Goal: Transaction & Acquisition: Purchase product/service

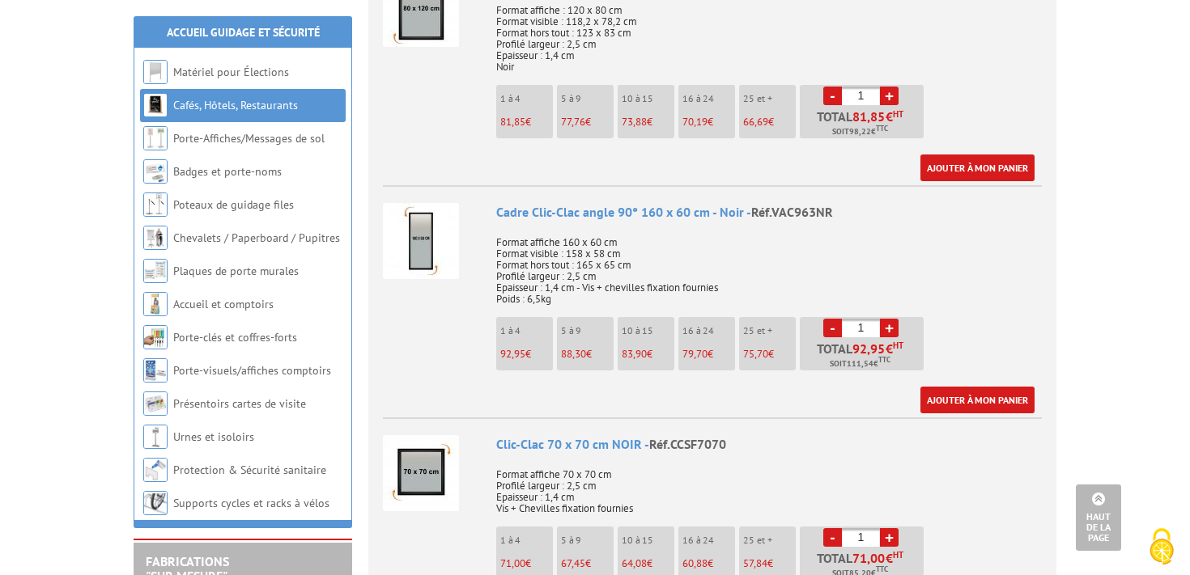
scroll to position [2822, 0]
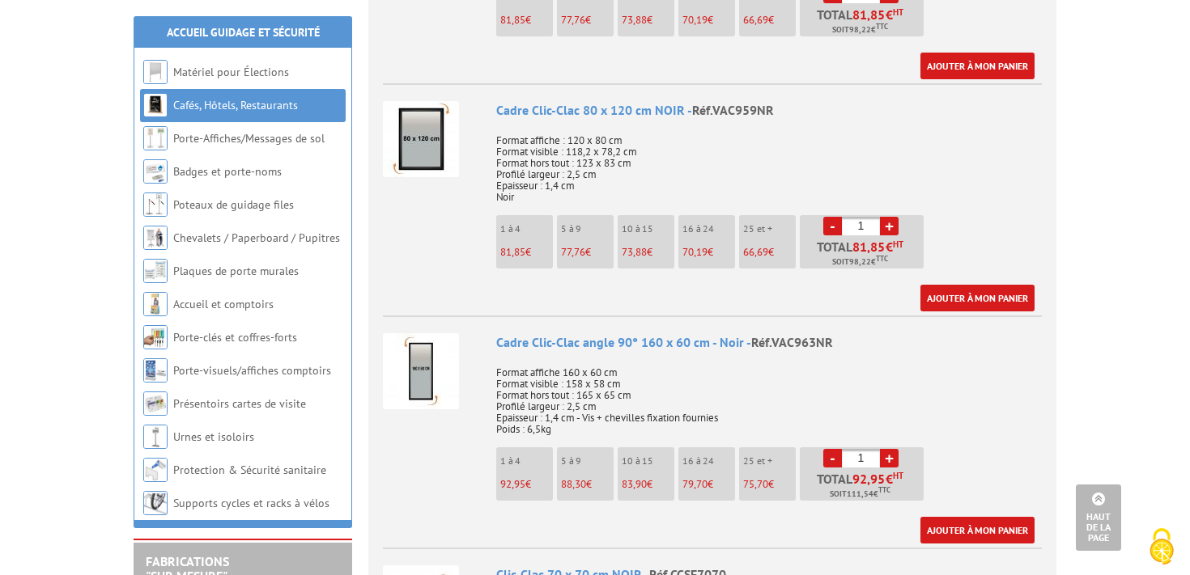
click at [892, 226] on link "+" at bounding box center [889, 226] width 19 height 19
type input "2"
click at [969, 299] on link "Ajouter à mon panier" at bounding box center [977, 298] width 114 height 27
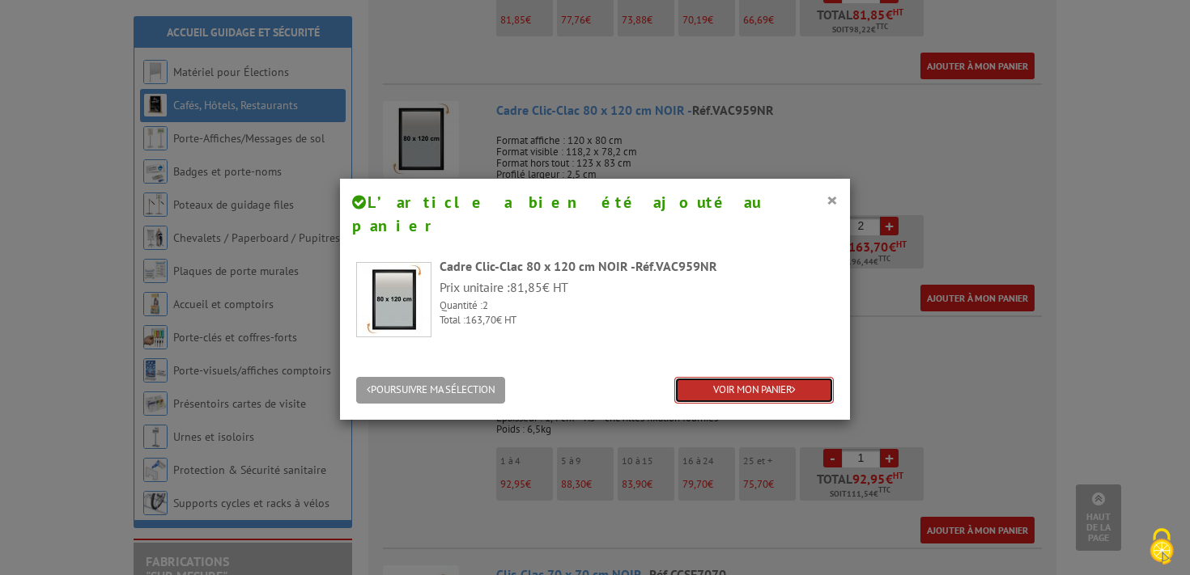
click at [799, 377] on link "VOIR MON PANIER" at bounding box center [753, 390] width 159 height 27
